Goal: Task Accomplishment & Management: Complete application form

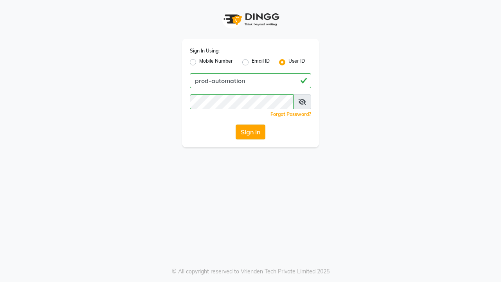
click at [251, 132] on button "Sign In" at bounding box center [251, 131] width 30 height 15
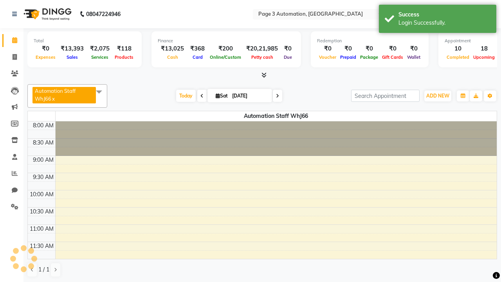
select select "en"
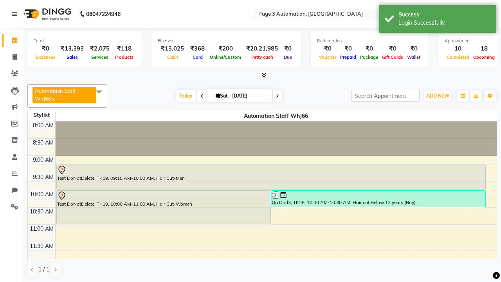
click at [16, 14] on icon at bounding box center [14, 13] width 5 height 5
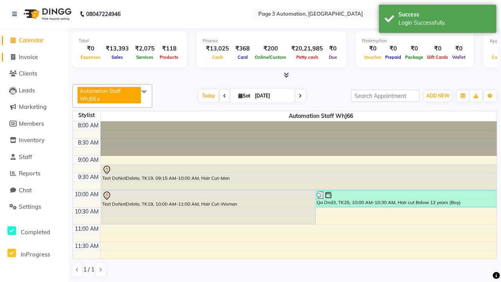
click at [34, 57] on span "Invoice" at bounding box center [28, 56] width 19 height 7
select select "service"
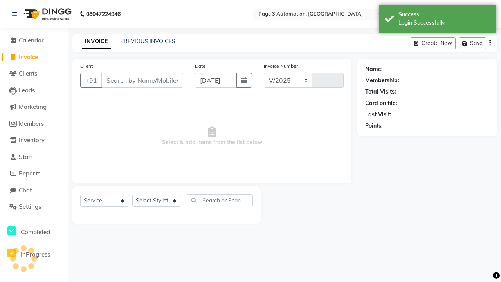
select select "2774"
type input "10162"
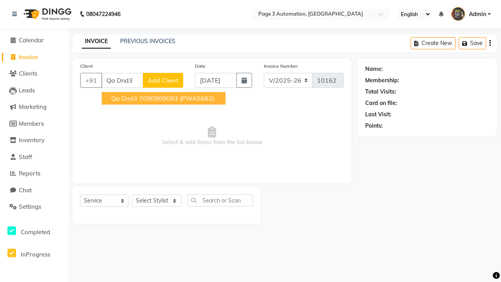
click at [164, 98] on ngb-highlight "7090909093" at bounding box center [158, 98] width 39 height 8
type input "7090909093"
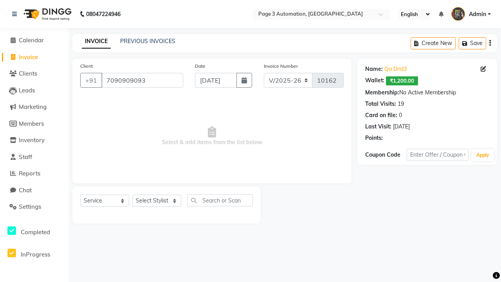
select select "71572"
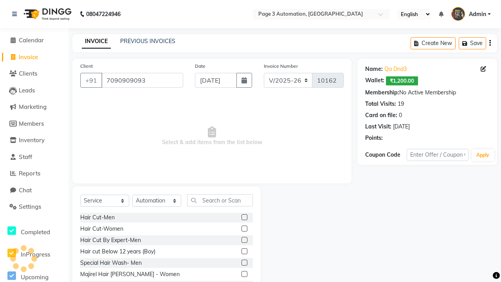
click at [244, 251] on label at bounding box center [245, 251] width 6 height 6
click at [244, 251] on input "checkbox" at bounding box center [244, 251] width 5 height 5
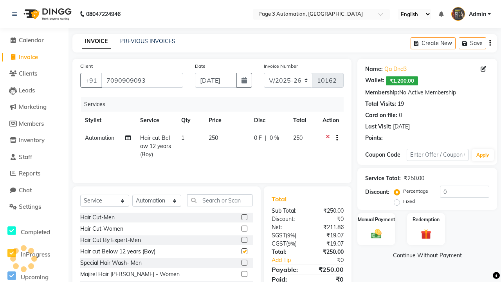
checkbox input "false"
click at [335, 138] on button "button" at bounding box center [335, 138] width 5 height 8
click at [339, 122] on label "Cross Sale" at bounding box center [339, 122] width 31 height 8
click at [329, 122] on input "Cross Sale" at bounding box center [326, 120] width 5 height 5
radio input "true"
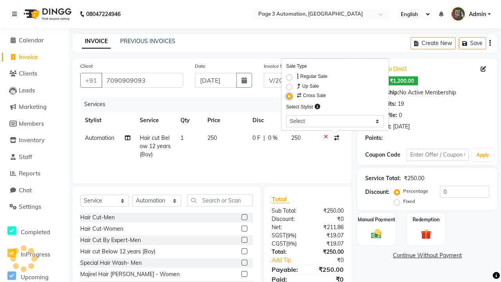
select select "93387"
click at [376, 219] on label "Manual Payment" at bounding box center [376, 218] width 39 height 7
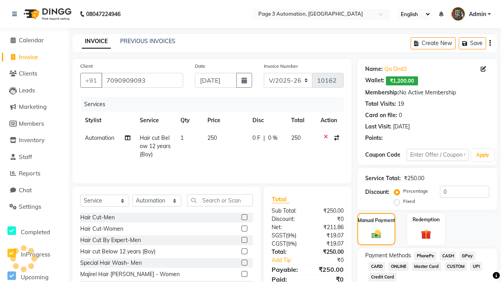
click at [448, 256] on span "CASH" at bounding box center [448, 255] width 17 height 9
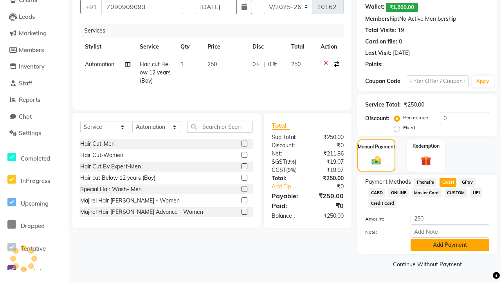
click at [450, 245] on button "Add Payment" at bounding box center [450, 245] width 79 height 12
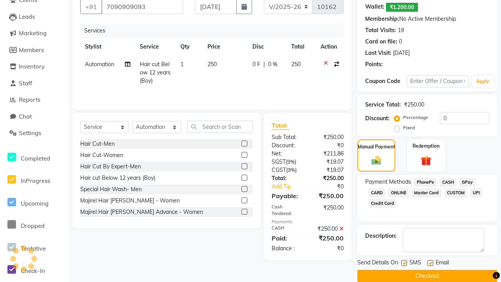
click at [404, 263] on label at bounding box center [404, 263] width 6 height 6
click at [404, 263] on input "checkbox" at bounding box center [403, 263] width 5 height 5
checkbox input "false"
click at [430, 263] on label at bounding box center [430, 263] width 6 height 6
click at [430, 263] on input "checkbox" at bounding box center [429, 263] width 5 height 5
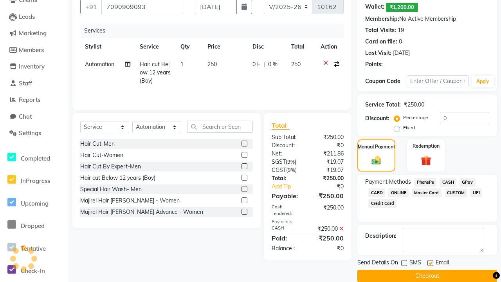
checkbox input "false"
click at [427, 276] on button "Checkout" at bounding box center [427, 276] width 140 height 12
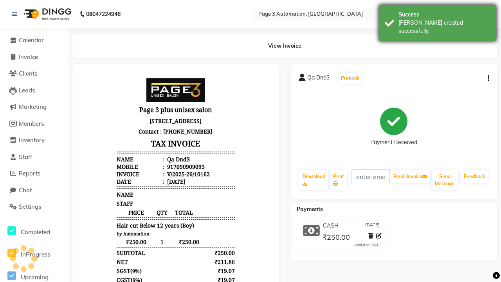
click at [438, 20] on div "[PERSON_NAME] created successfully." at bounding box center [444, 27] width 92 height 16
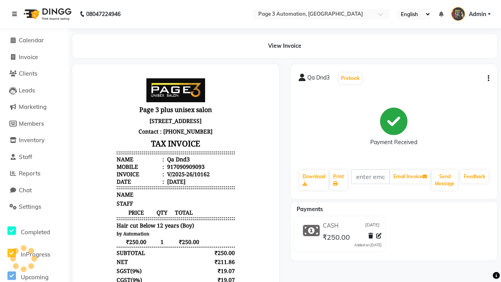
click at [16, 14] on icon at bounding box center [14, 13] width 5 height 5
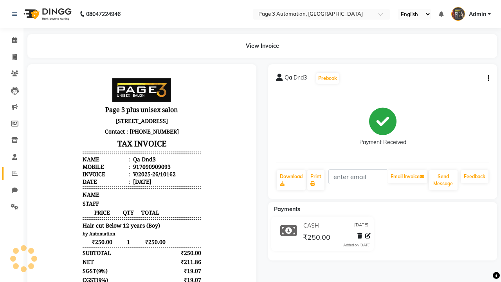
click at [12, 173] on icon at bounding box center [15, 173] width 6 height 6
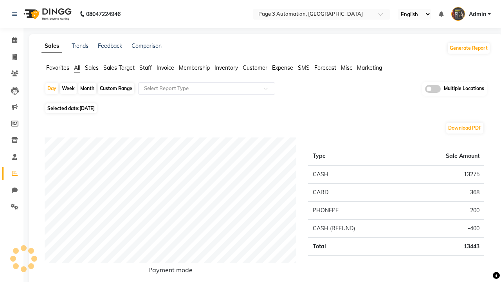
type input "Cross Sell / Up sell Report"
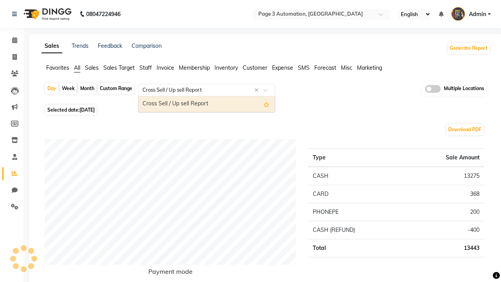
click at [207, 104] on div "Cross Sell / Up sell Report" at bounding box center [207, 104] width 136 height 16
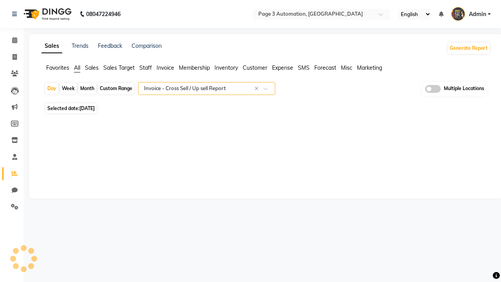
select select "full_report"
select select "csv"
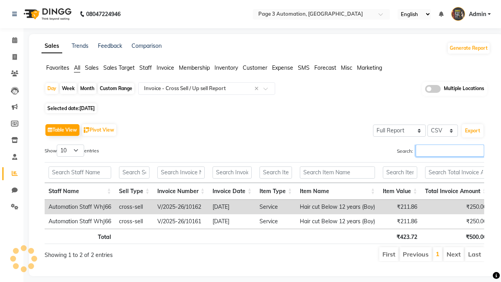
type input "V/2025-26/10162"
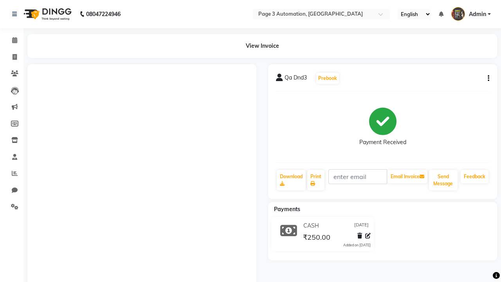
click at [487, 78] on button "button" at bounding box center [487, 78] width 5 height 8
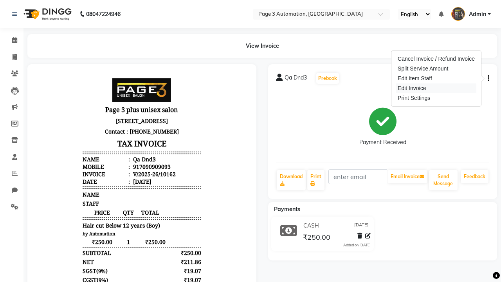
click at [436, 88] on div "Edit Invoice" at bounding box center [436, 88] width 80 height 10
select select "service"
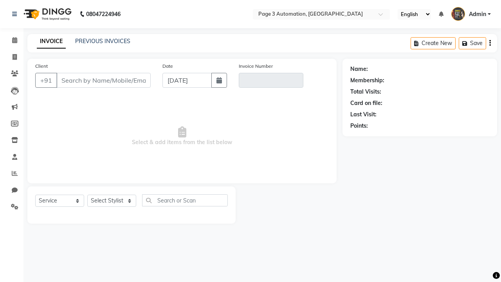
select select "service"
type input "7090909093"
type input "V/2025-26/10162"
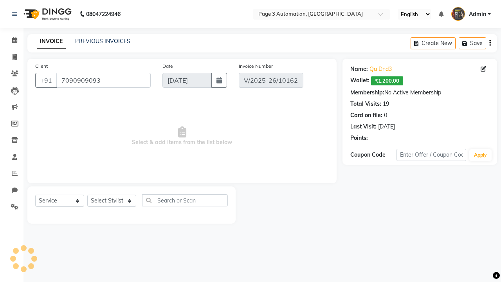
click at [471, 14] on span "Admin" at bounding box center [477, 14] width 17 height 8
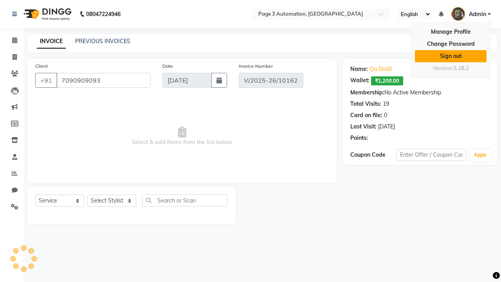
click at [451, 56] on link "Sign out" at bounding box center [451, 56] width 72 height 12
